Goal: Transaction & Acquisition: Purchase product/service

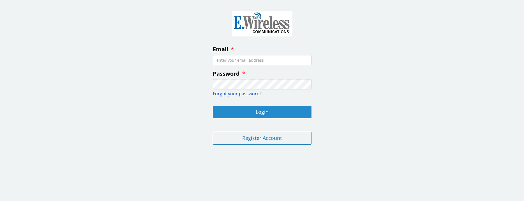
type input "[PERSON_NAME][EMAIL_ADDRESS][DOMAIN_NAME]"
click at [261, 110] on button "Login" at bounding box center [262, 112] width 99 height 12
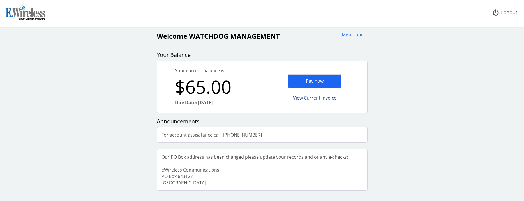
click at [305, 95] on div "View Current Invoice" at bounding box center [315, 97] width 54 height 13
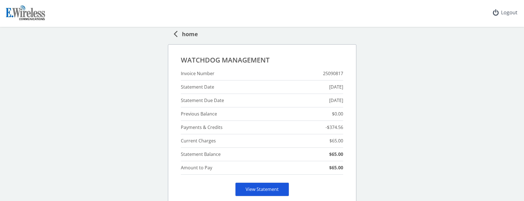
click at [265, 189] on link "View Statement" at bounding box center [262, 189] width 33 height 6
click at [183, 32] on span "home" at bounding box center [187, 33] width 20 height 10
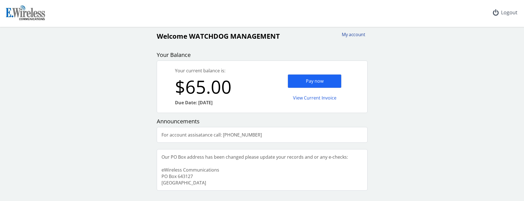
click at [353, 37] on div "My account" at bounding box center [351, 34] width 27 height 6
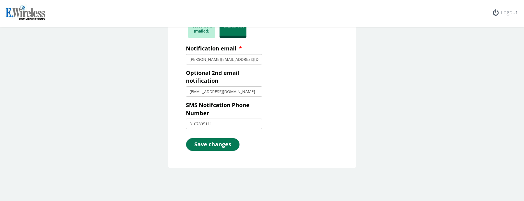
scroll to position [70, 0]
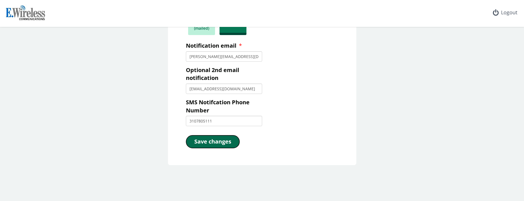
click at [199, 140] on button "Save changes" at bounding box center [213, 141] width 54 height 13
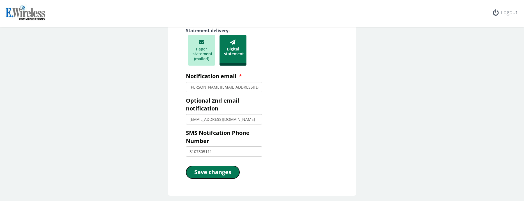
scroll to position [0, 0]
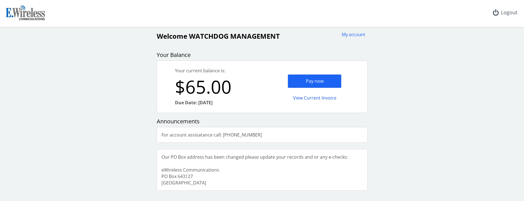
click at [152, 76] on div "My account Welcome WATCHDOG MANAGEMENT Your Balance Your current balance is: $6…" at bounding box center [262, 110] width 520 height 159
click at [34, 17] on img at bounding box center [25, 13] width 43 height 18
click at [245, 67] on div "Your current balance is: $65.00 Due Date: [DATE]" at bounding box center [209, 87] width 105 height 52
click at [317, 85] on div "Pay now" at bounding box center [315, 81] width 54 height 14
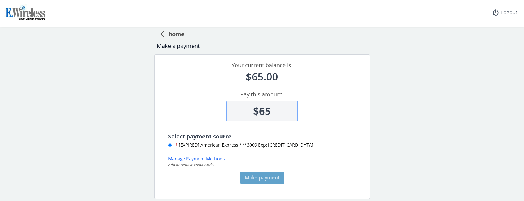
click at [170, 35] on span "home" at bounding box center [174, 33] width 20 height 10
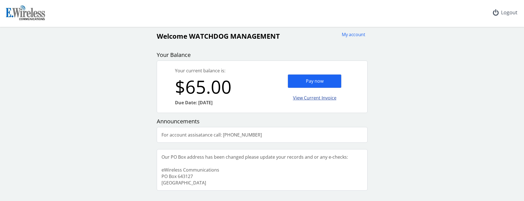
click at [311, 99] on div "View Current Invoice" at bounding box center [315, 97] width 54 height 13
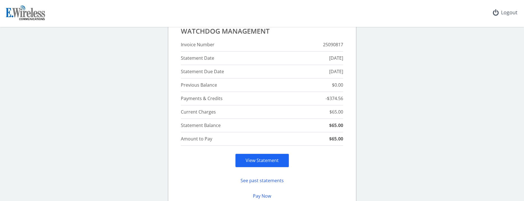
scroll to position [79, 0]
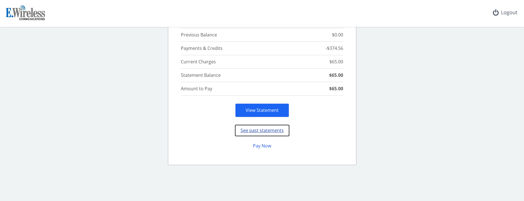
click at [271, 130] on button "See past statements" at bounding box center [262, 130] width 54 height 11
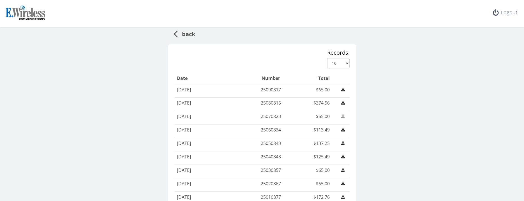
click at [339, 117] on link at bounding box center [343, 116] width 9 height 6
